Goal: Task Accomplishment & Management: Complete application form

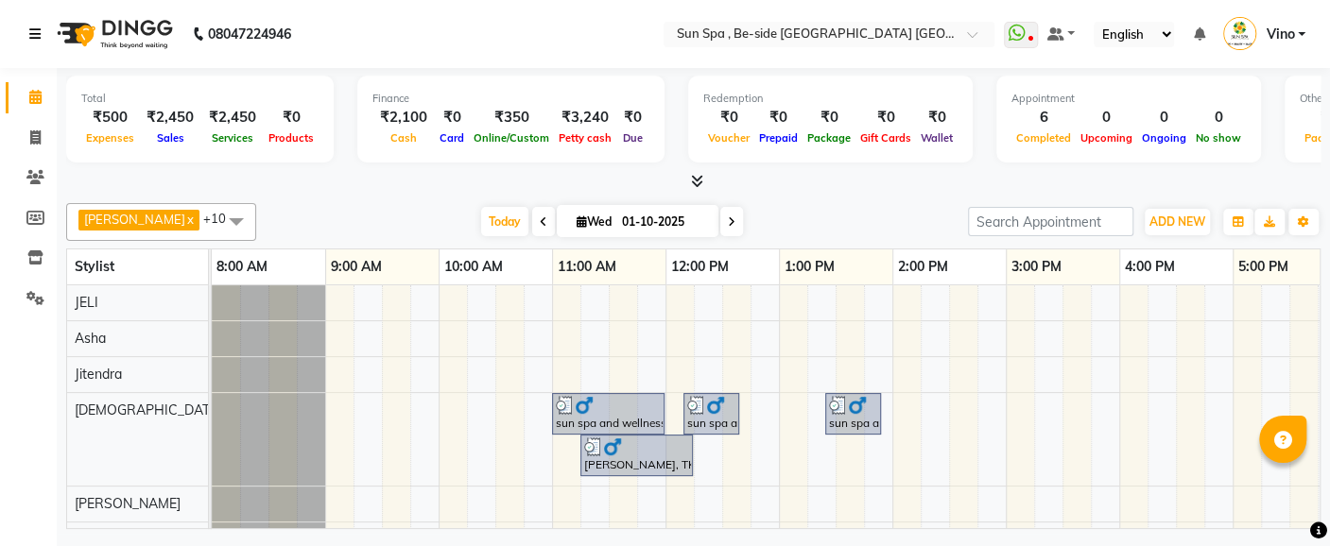
click at [36, 32] on icon at bounding box center [34, 33] width 11 height 13
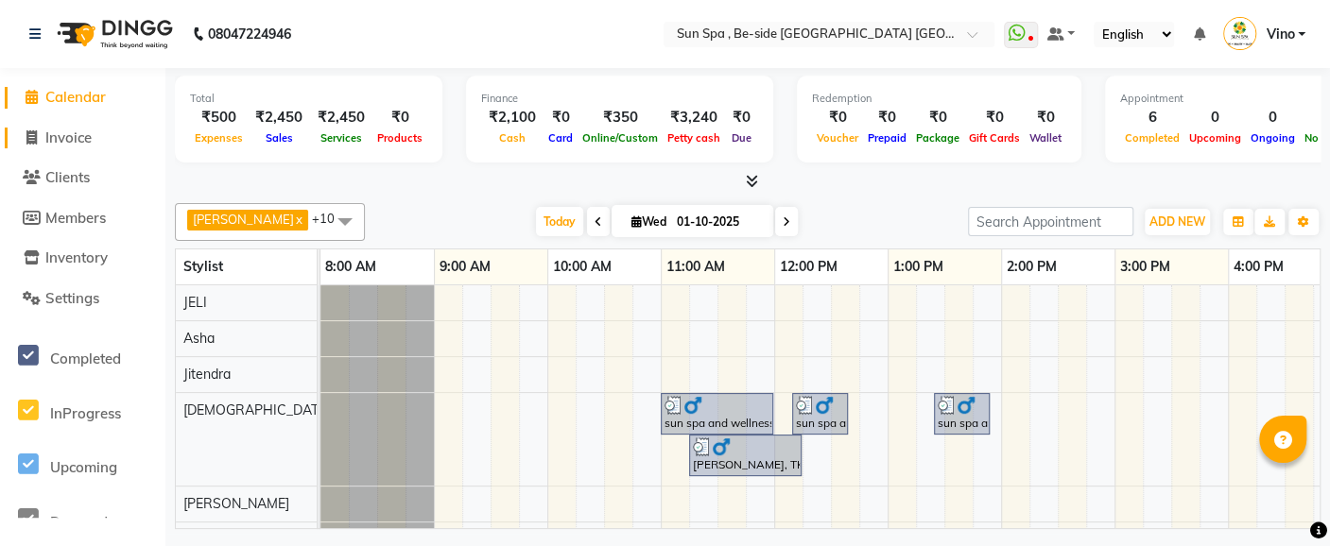
click at [100, 130] on link "Invoice" at bounding box center [83, 139] width 156 height 22
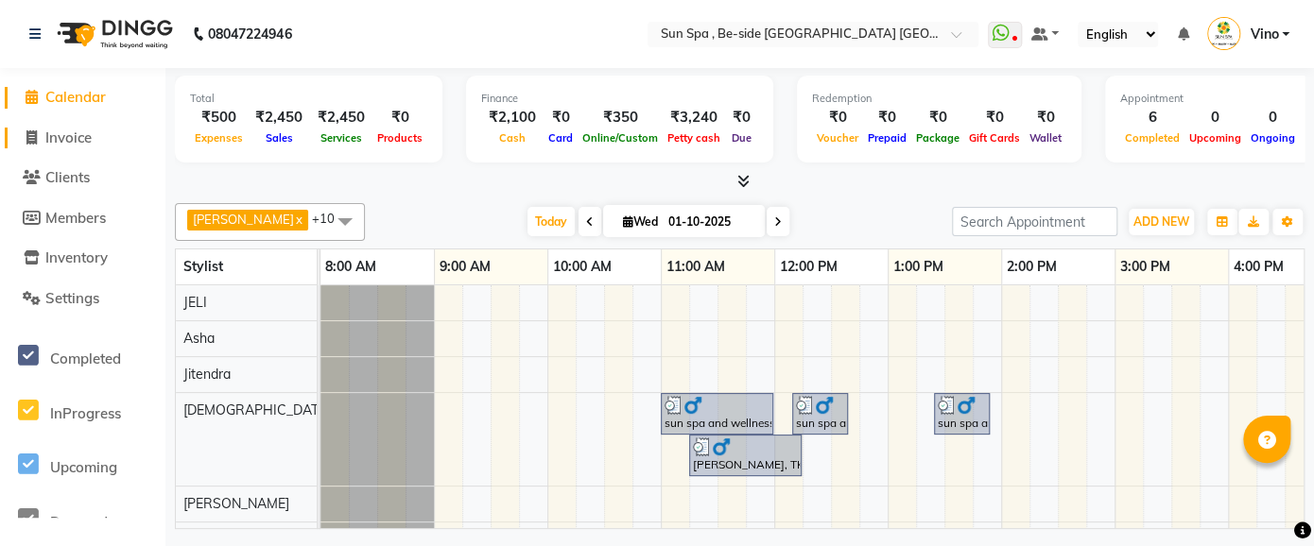
select select "5782"
select select "service"
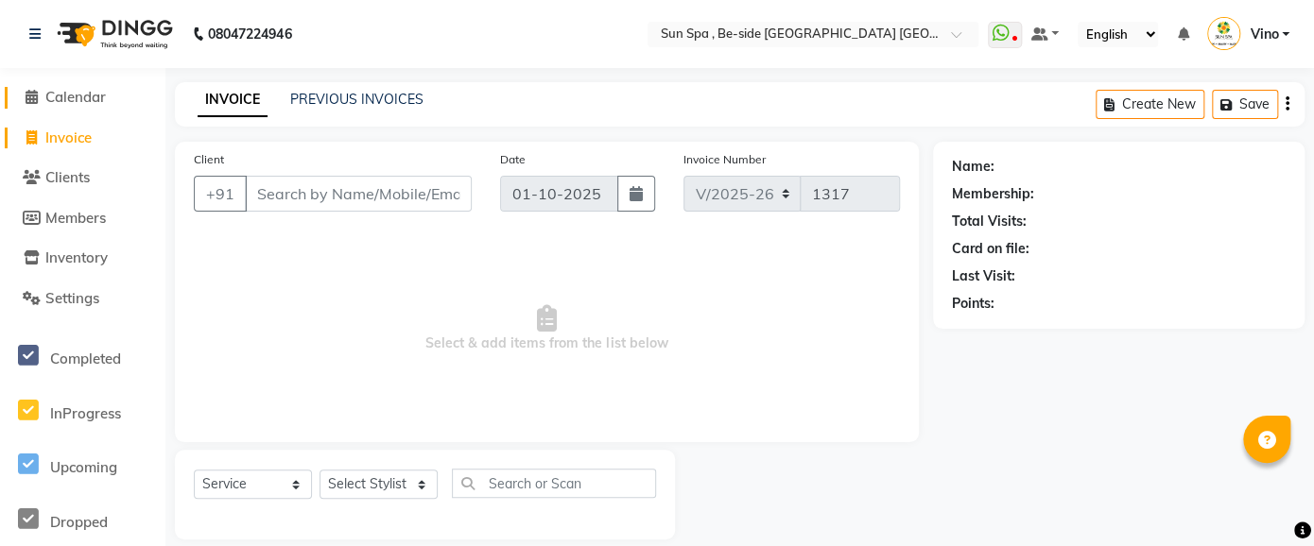
click at [104, 93] on span "Calendar" at bounding box center [75, 97] width 60 height 18
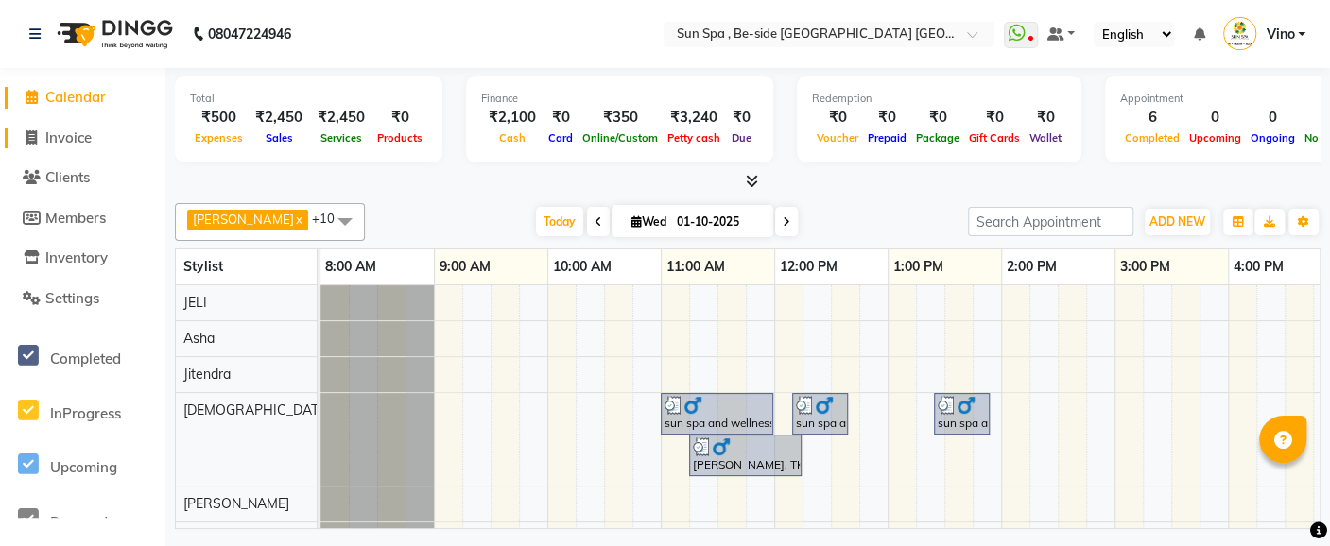
click at [88, 143] on span "Invoice" at bounding box center [68, 138] width 46 height 18
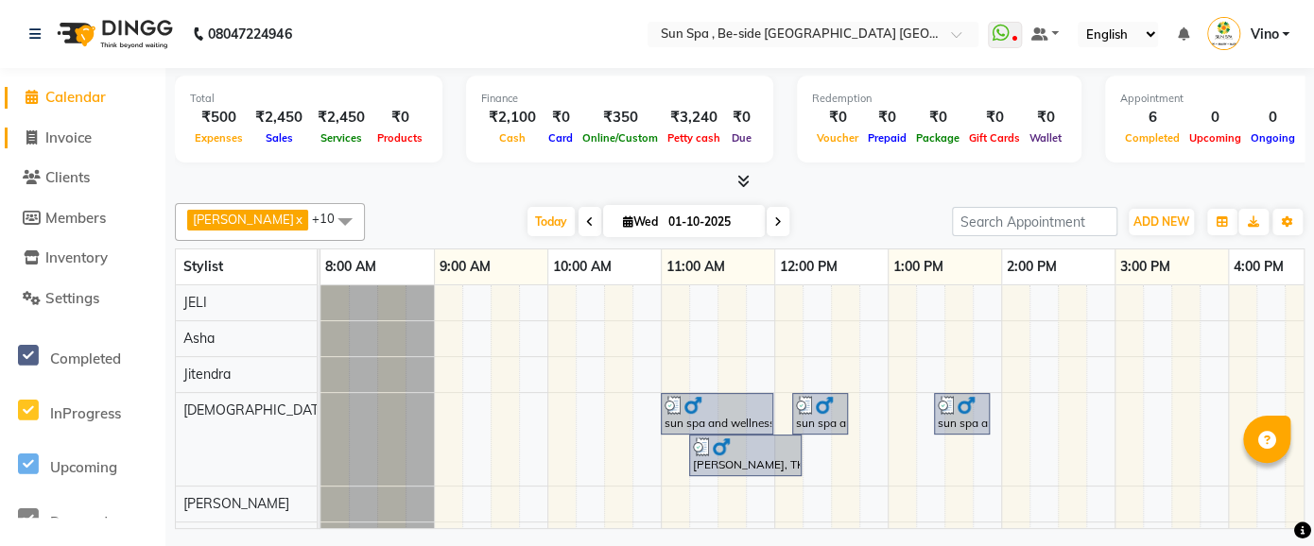
select select "service"
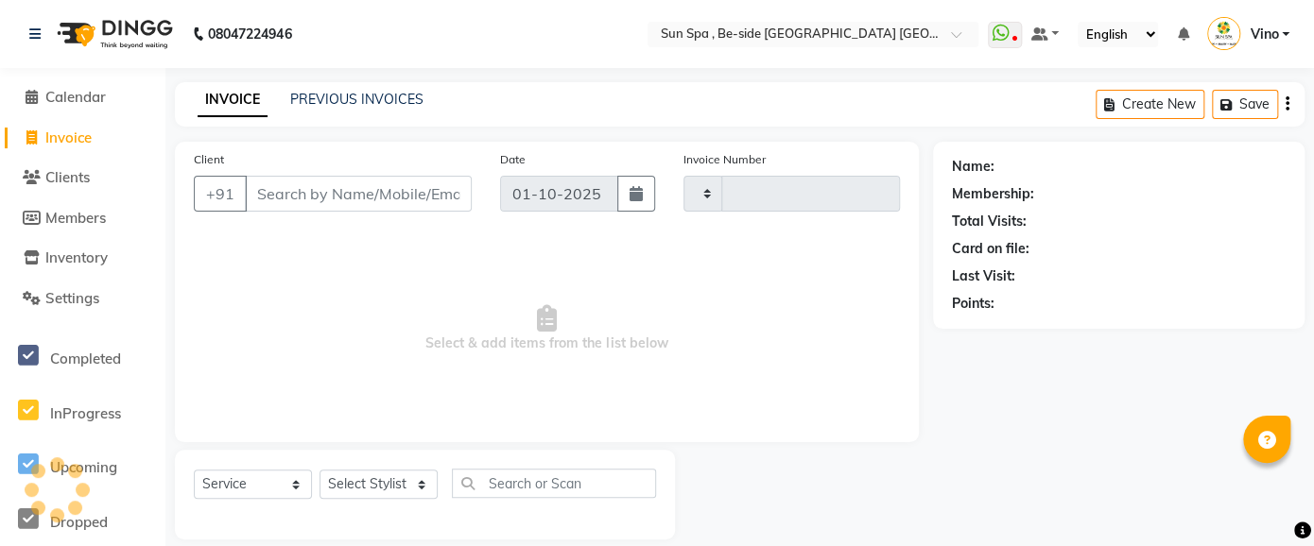
type input "1317"
select select "5782"
click at [106, 95] on span "Calendar" at bounding box center [75, 97] width 60 height 18
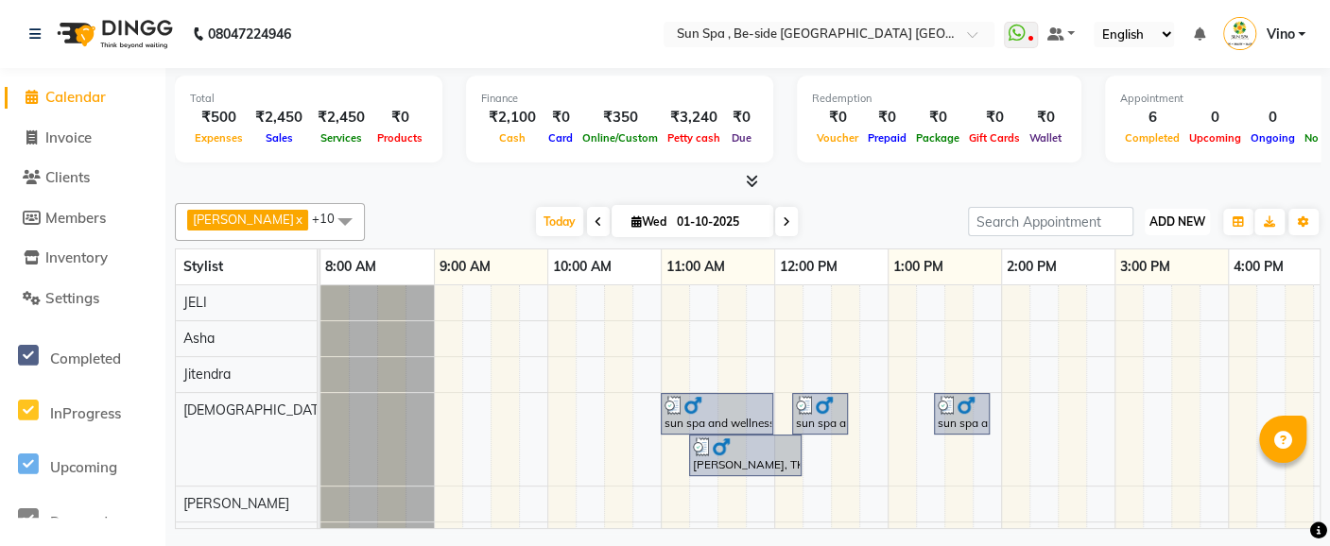
click at [1177, 222] on span "ADD NEW" at bounding box center [1177, 222] width 56 height 14
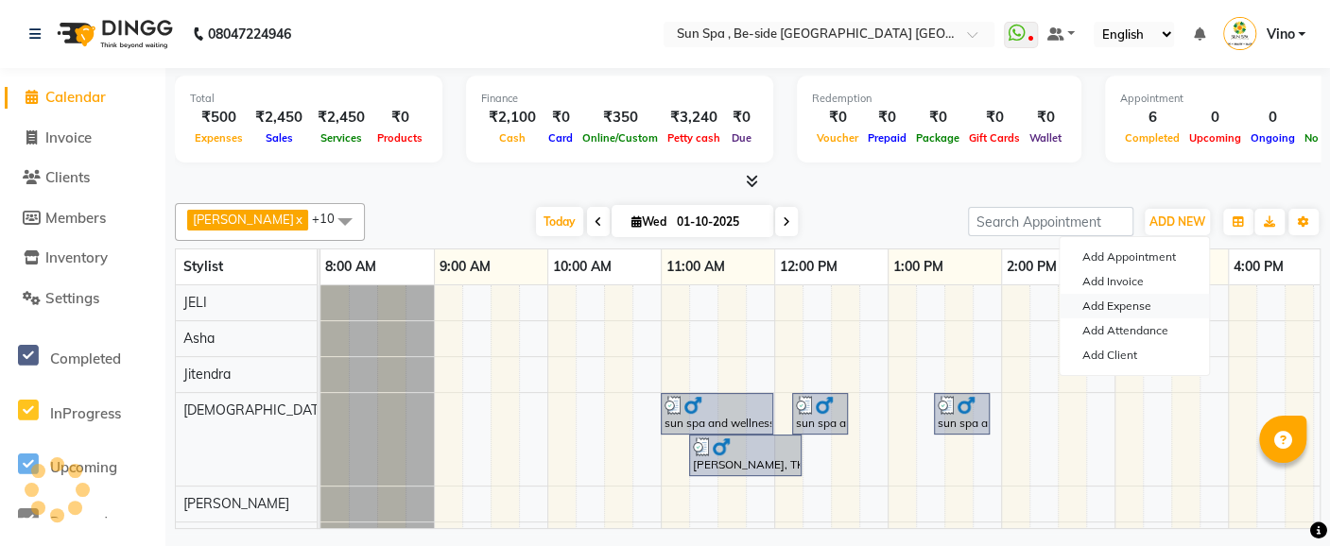
click at [1142, 312] on link "Add Expense" at bounding box center [1133, 306] width 149 height 25
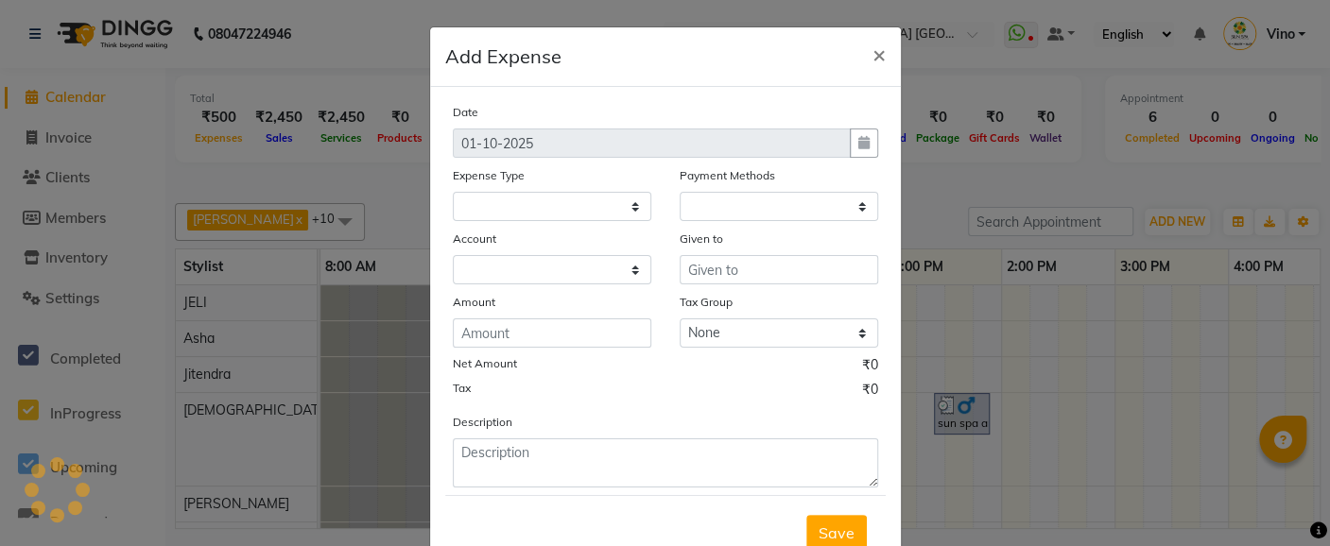
select select
select select "1"
select select "4733"
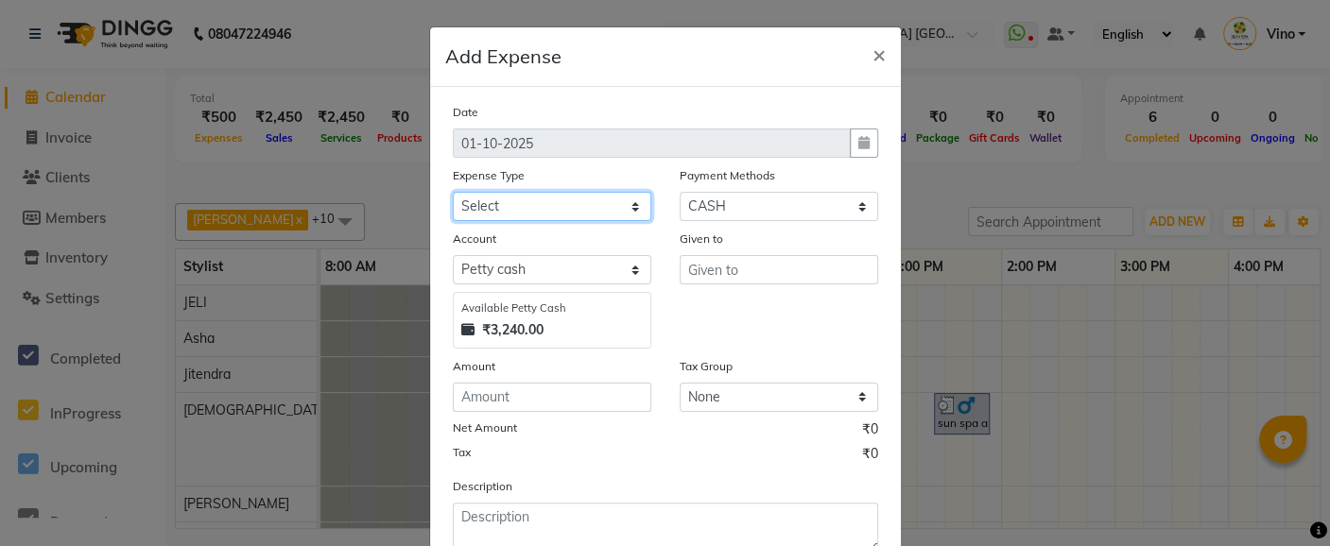
click at [628, 203] on select "Select Advance Salary Bank charges Car maintenance Cash transfer to bank Cash t…" at bounding box center [552, 206] width 198 height 29
click at [453, 192] on select "Select Advance Salary Bank charges Car maintenance Cash transfer to bank Cash t…" at bounding box center [552, 206] width 198 height 29
click at [626, 204] on select "Select Advance Salary Bank charges Car maintenance Cash transfer to bank Cash t…" at bounding box center [552, 206] width 198 height 29
click at [453, 192] on select "Select Advance Salary Bank charges Car maintenance Cash transfer to bank Cash t…" at bounding box center [552, 206] width 198 height 29
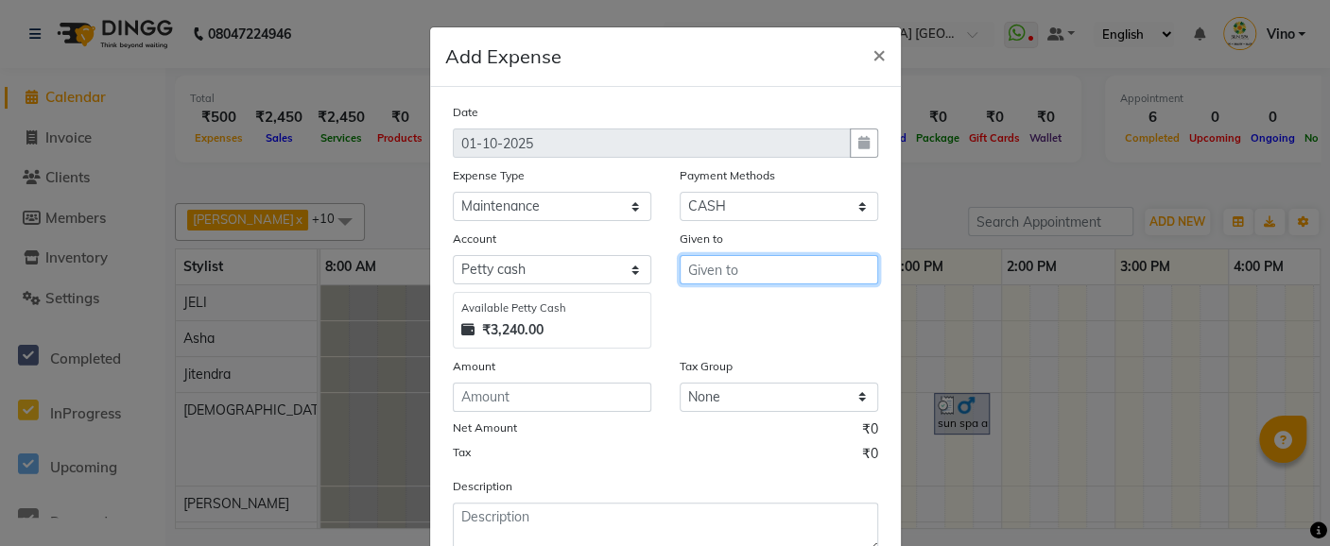
click at [765, 271] on input "text" at bounding box center [778, 269] width 198 height 29
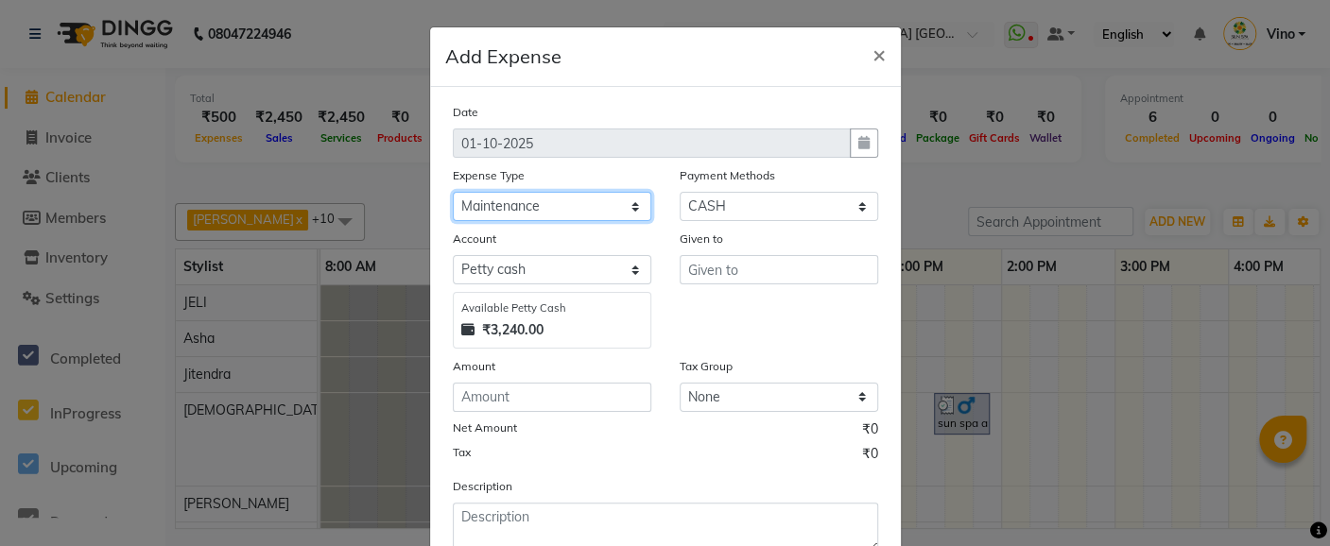
click at [621, 199] on select "Select Advance Salary Bank charges Car maintenance Cash transfer to bank Cash t…" at bounding box center [552, 206] width 198 height 29
select select "12825"
click at [453, 192] on select "Select Advance Salary Bank charges Car maintenance Cash transfer to bank Cash t…" at bounding box center [552, 206] width 198 height 29
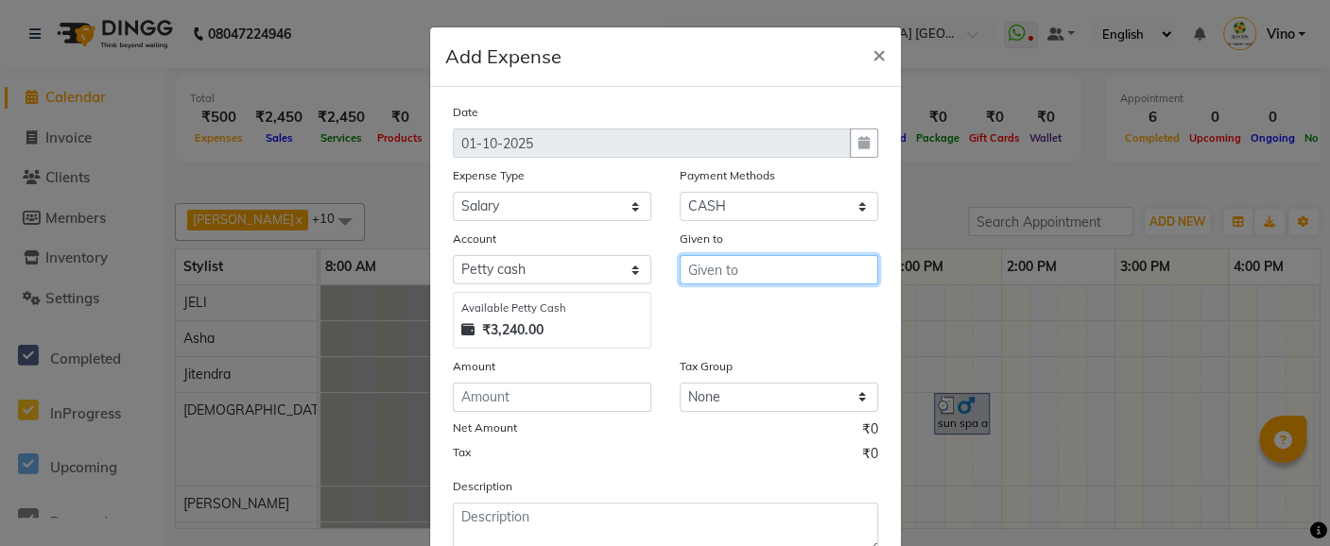
click at [743, 271] on input "text" at bounding box center [778, 269] width 198 height 29
type input "zamal"
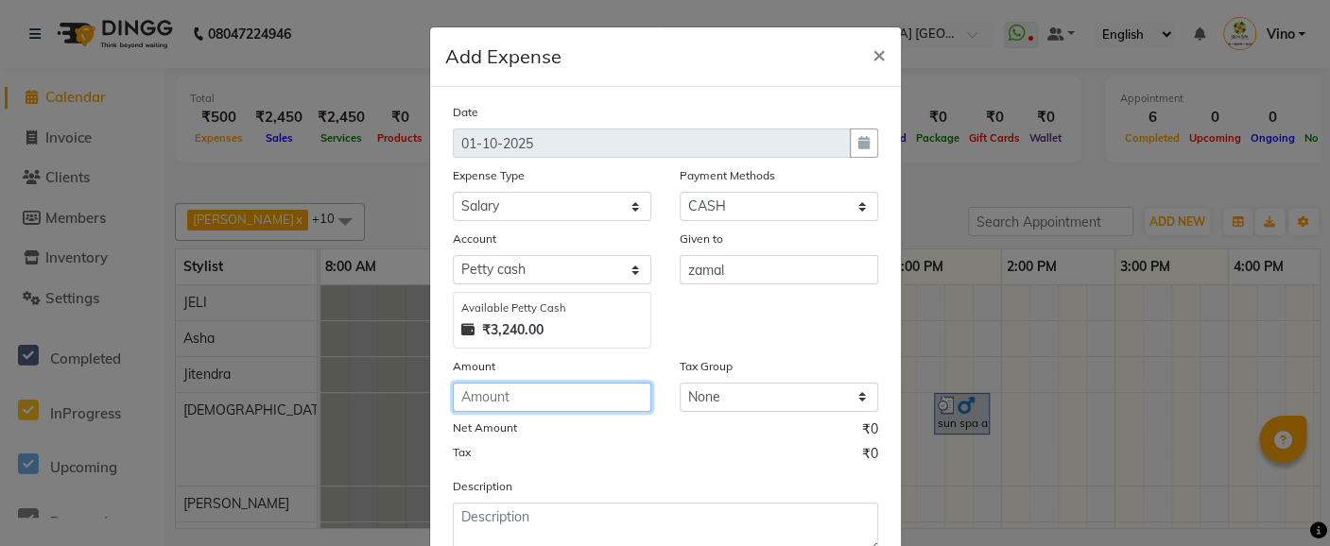
click at [518, 404] on input "number" at bounding box center [552, 397] width 198 height 29
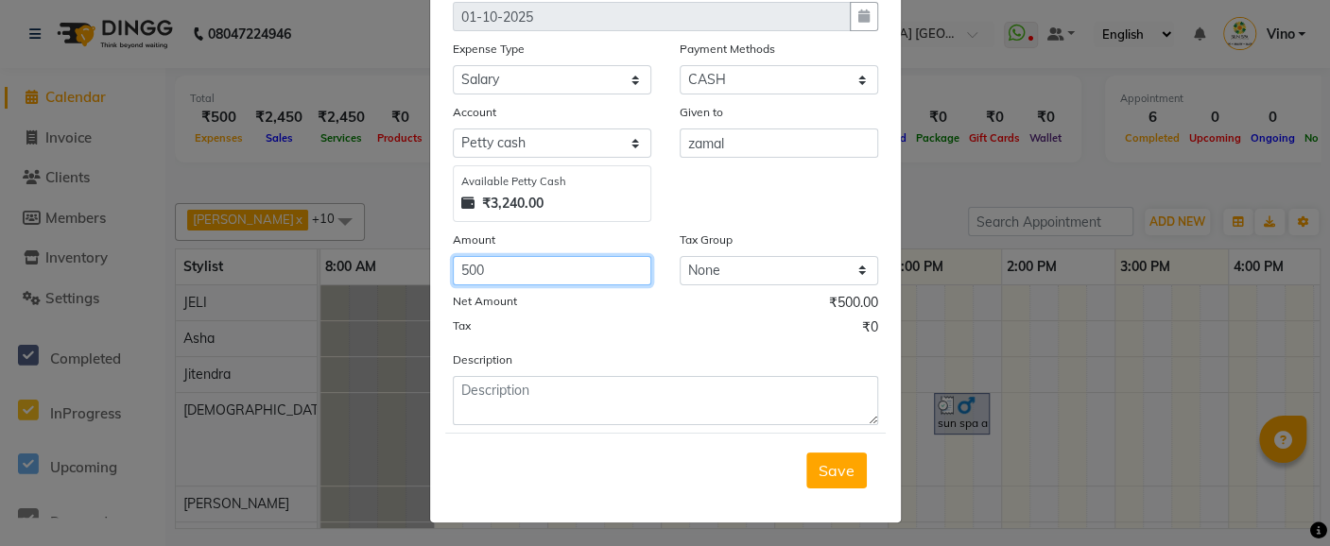
scroll to position [128, 0]
type input "500"
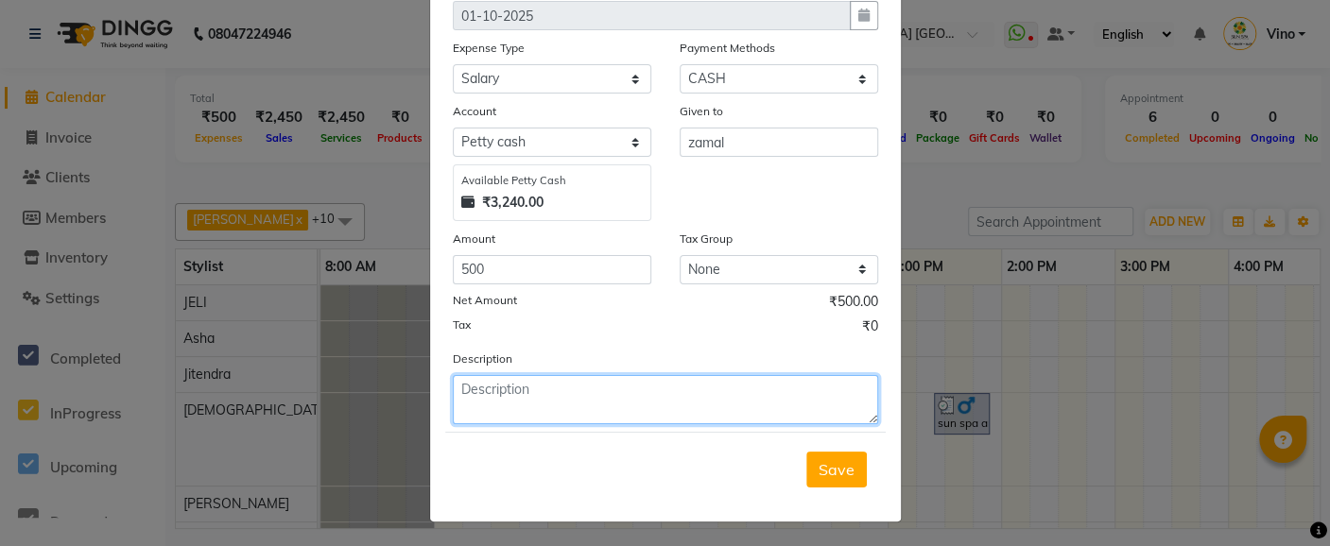
click at [588, 399] on textarea at bounding box center [665, 399] width 425 height 49
type textarea "zamal tampu free"
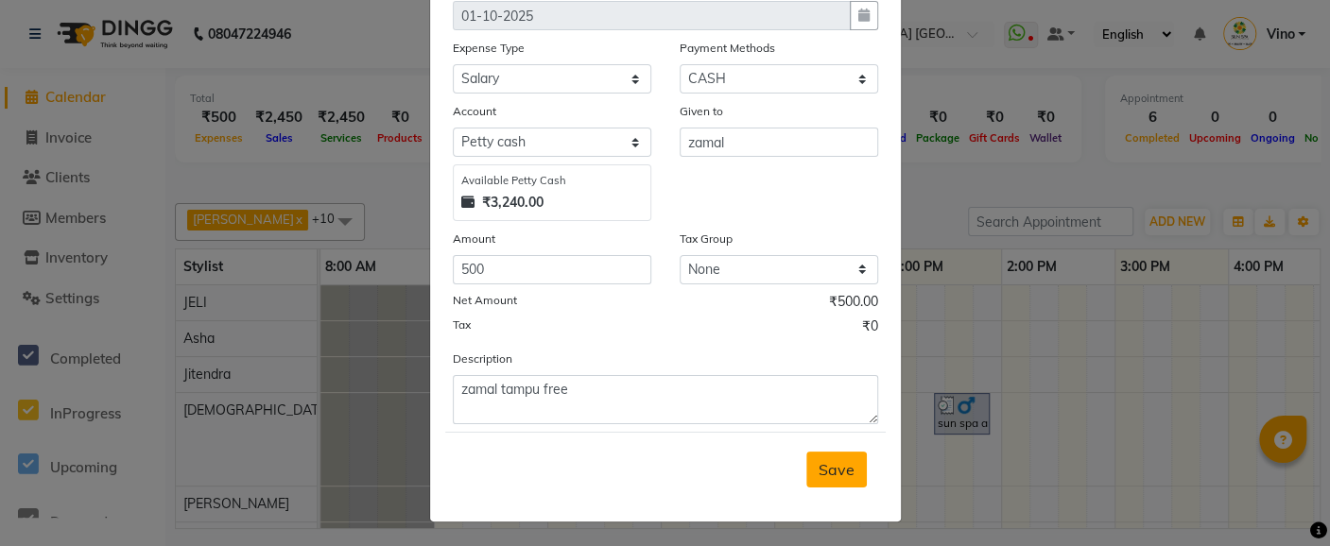
click at [827, 469] on span "Save" at bounding box center [836, 469] width 36 height 19
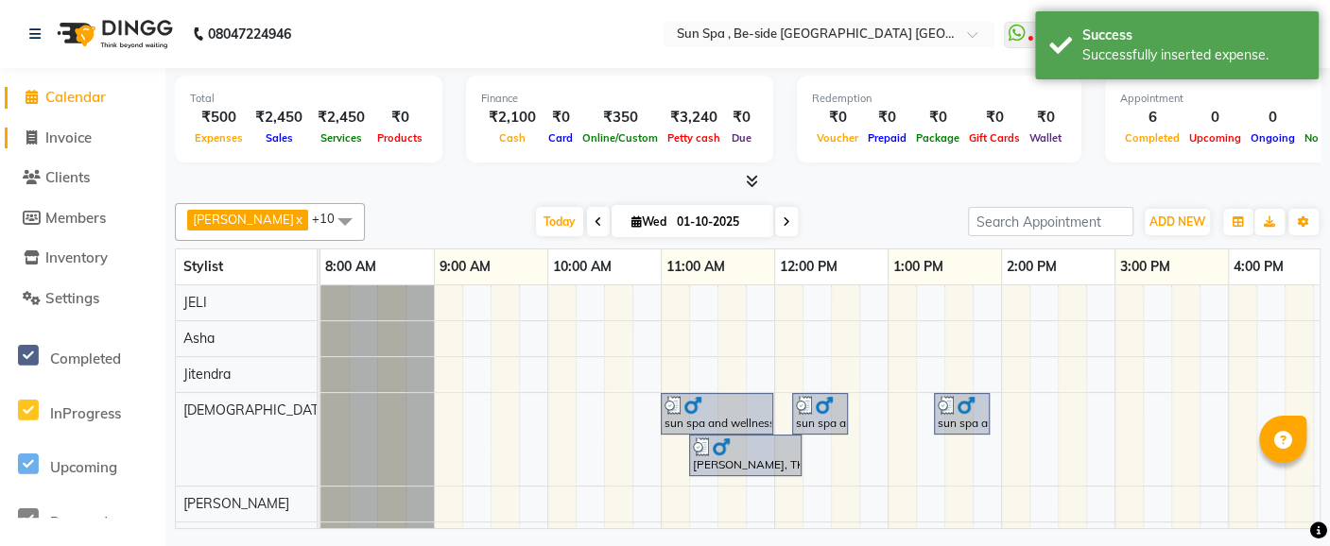
click at [102, 138] on link "Invoice" at bounding box center [83, 139] width 156 height 22
select select "service"
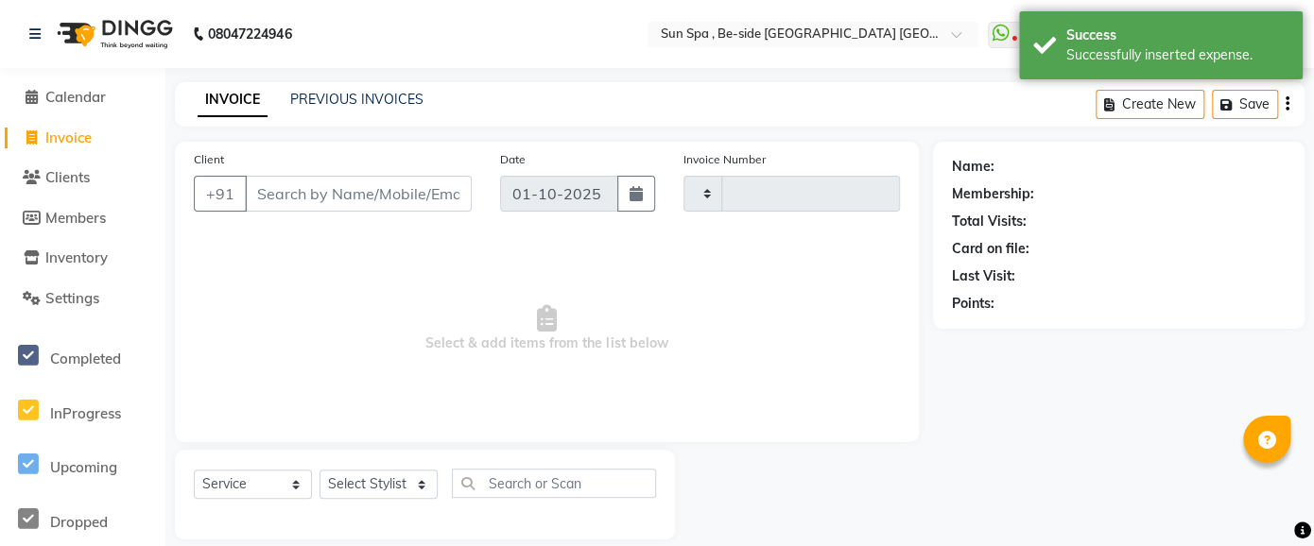
type input "1317"
select select "5782"
click at [111, 97] on link "Calendar" at bounding box center [83, 98] width 156 height 22
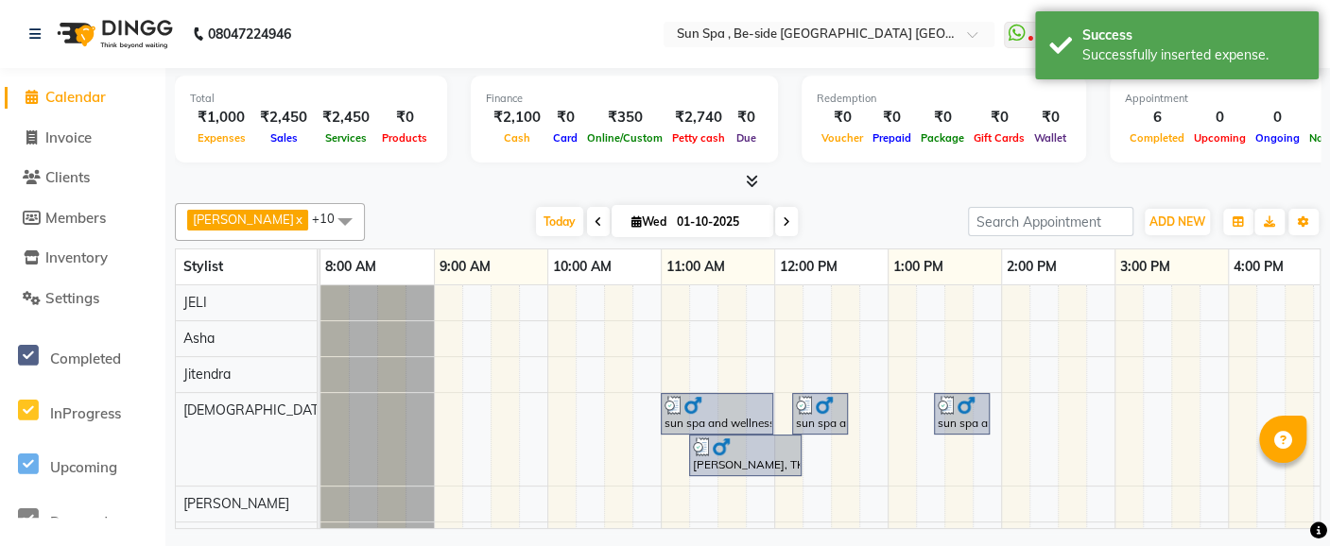
click at [111, 97] on link "Calendar" at bounding box center [83, 98] width 156 height 22
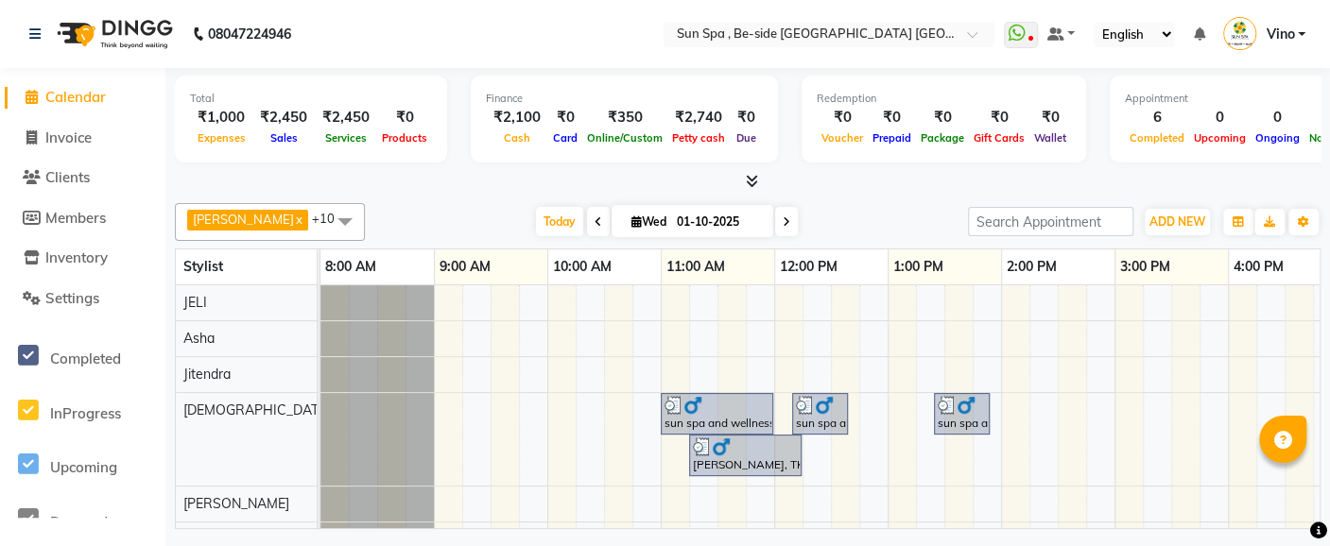
click at [99, 151] on li "Invoice" at bounding box center [82, 138] width 165 height 41
click at [113, 90] on link "Calendar" at bounding box center [83, 98] width 156 height 22
click at [113, 95] on link "Calendar" at bounding box center [83, 98] width 156 height 22
